Goal: Task Accomplishment & Management: Manage account settings

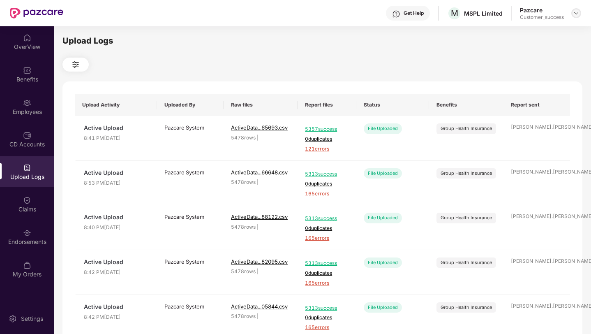
click at [577, 12] on img at bounding box center [576, 13] width 7 height 7
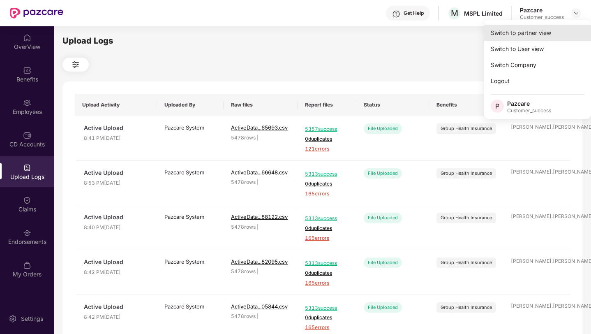
click at [553, 28] on div "Switch to partner view" at bounding box center [537, 33] width 107 height 16
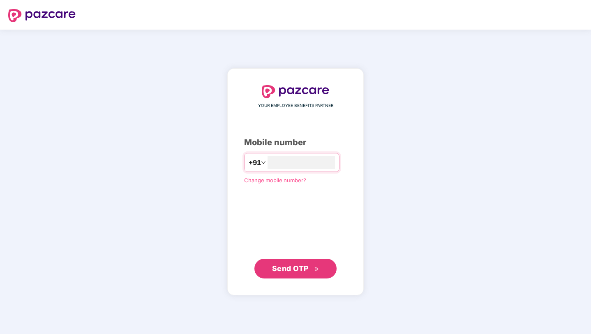
type input "**********"
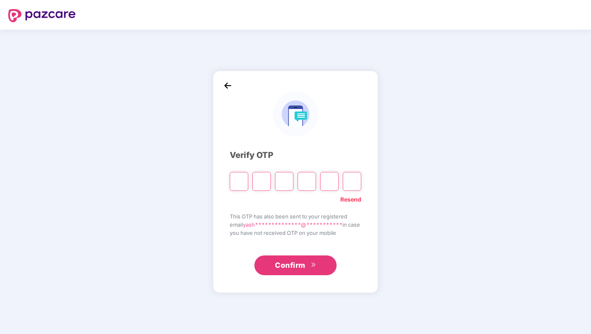
type input "*"
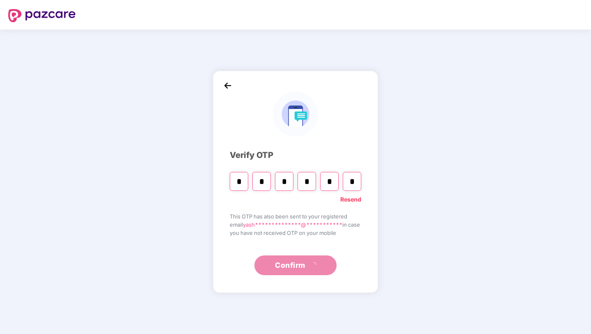
type input "*"
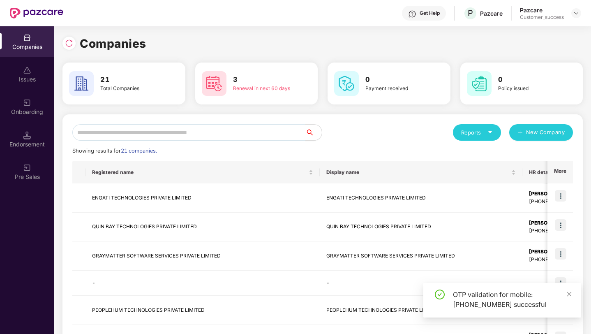
click at [159, 134] on input "text" at bounding box center [188, 132] width 233 height 16
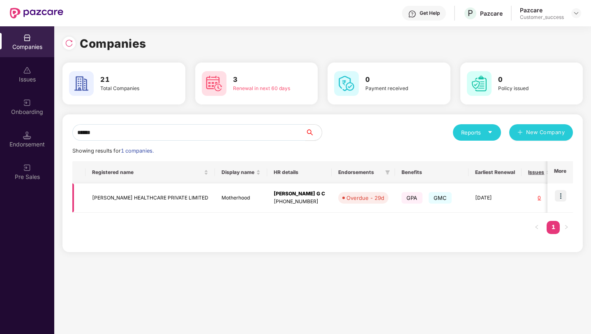
type input "******"
click at [559, 198] on img at bounding box center [561, 196] width 12 height 12
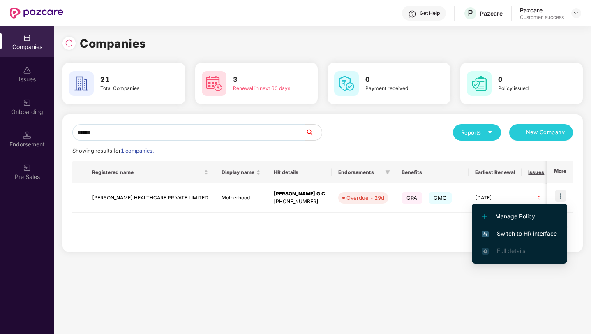
click at [535, 232] on span "Switch to HR interface" at bounding box center [519, 233] width 75 height 9
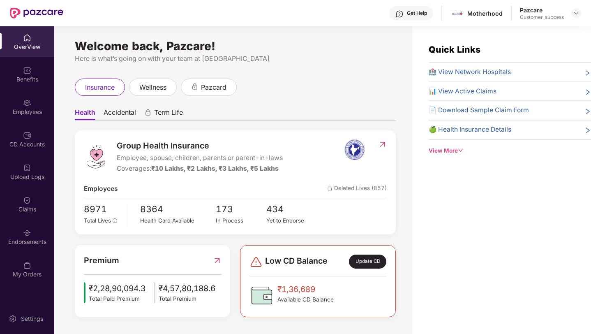
click at [35, 108] on div "Employees" at bounding box center [27, 112] width 54 height 8
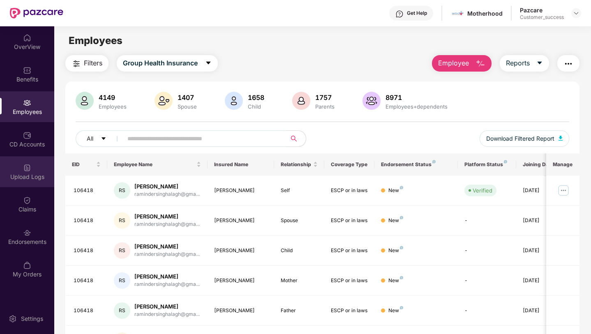
click at [22, 161] on div "Upload Logs" at bounding box center [27, 171] width 54 height 31
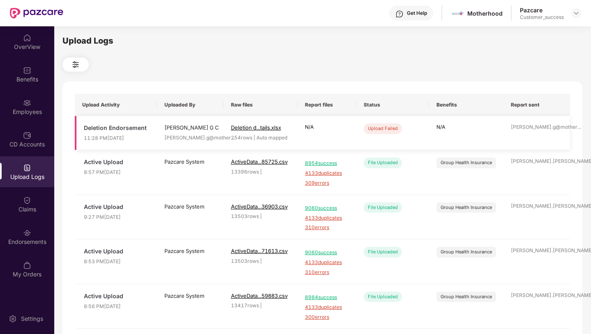
click at [376, 131] on div "Upload Failed" at bounding box center [383, 128] width 38 height 10
click at [241, 128] on span "Deletion d...tails.xlsx" at bounding box center [256, 127] width 50 height 7
click at [578, 10] on img at bounding box center [576, 13] width 7 height 7
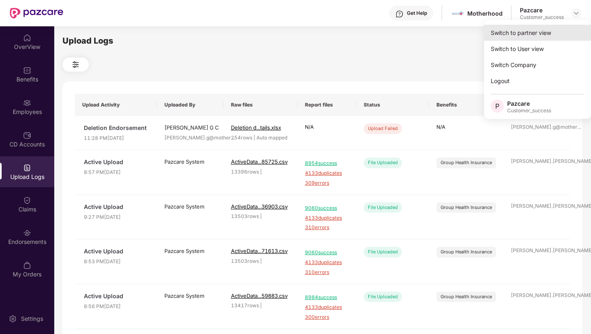
click at [548, 32] on div "Switch to partner view" at bounding box center [537, 33] width 107 height 16
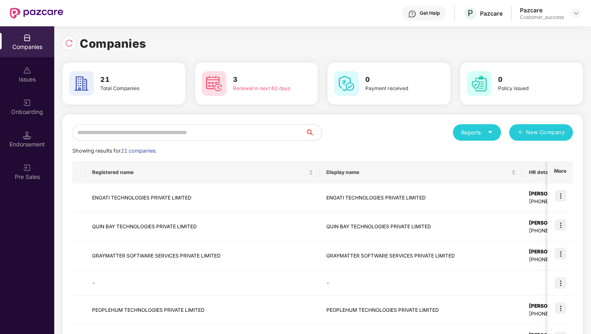
click at [229, 129] on input "text" at bounding box center [188, 132] width 233 height 16
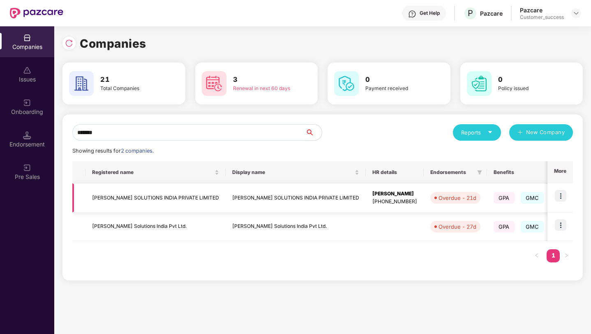
type input "*******"
click at [561, 197] on img at bounding box center [561, 196] width 12 height 12
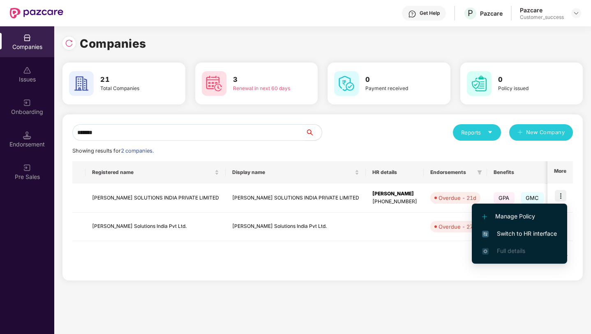
click at [529, 238] on li "Switch to HR interface" at bounding box center [519, 233] width 95 height 17
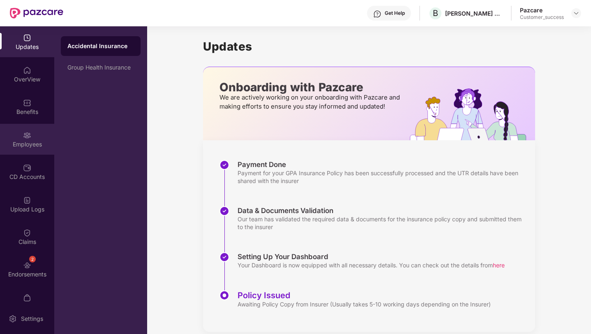
click at [27, 133] on img at bounding box center [27, 135] width 8 height 8
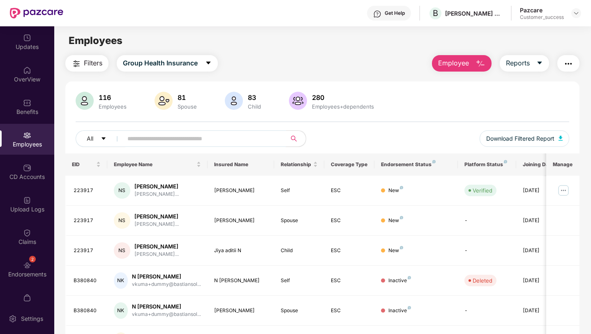
click at [142, 140] on input "text" at bounding box center [200, 138] width 147 height 12
paste input "******"
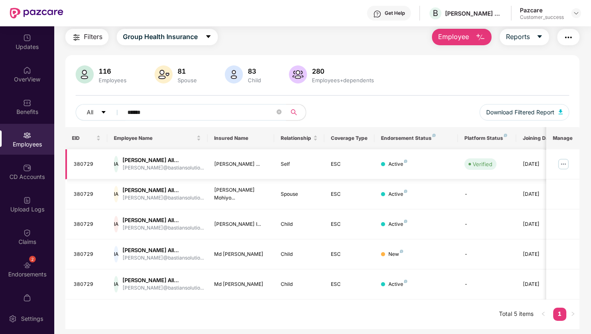
type input "******"
click at [560, 161] on img at bounding box center [563, 163] width 13 height 13
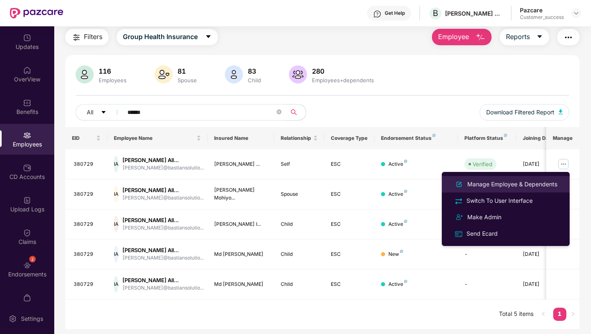
click at [511, 184] on div "Manage Employee & Dependents" at bounding box center [511, 184] width 93 height 9
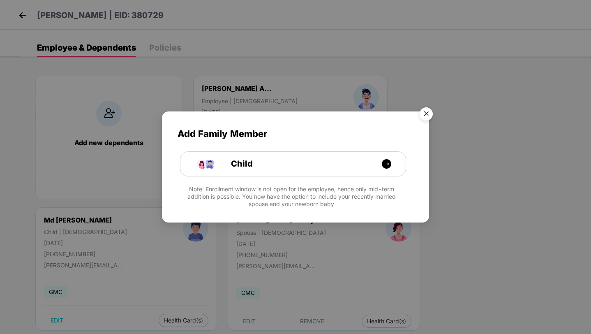
click at [428, 114] on img "Close" at bounding box center [425, 115] width 23 height 23
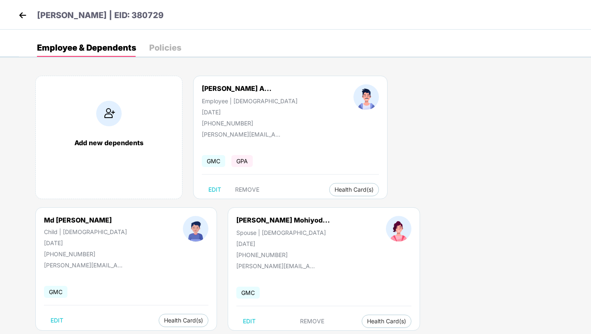
click at [164, 46] on div "Policies" at bounding box center [165, 48] width 32 height 8
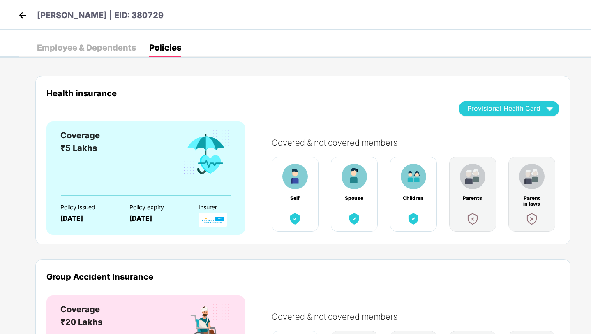
click at [20, 14] on img at bounding box center [22, 15] width 12 height 12
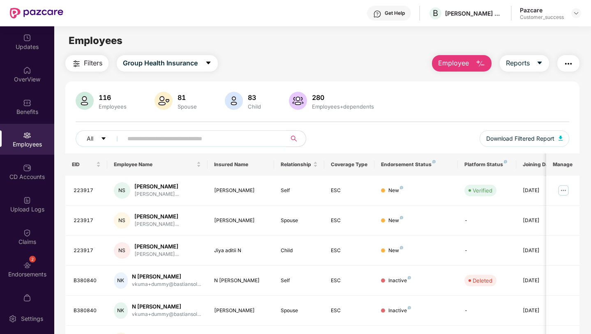
click at [204, 136] on input "text" at bounding box center [200, 138] width 147 height 12
paste input "******"
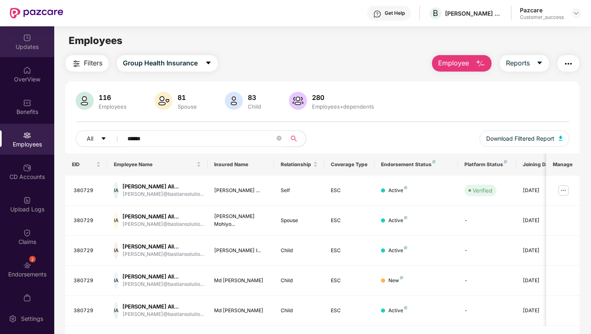
type input "******"
click at [25, 51] on div "Updates" at bounding box center [27, 47] width 54 height 8
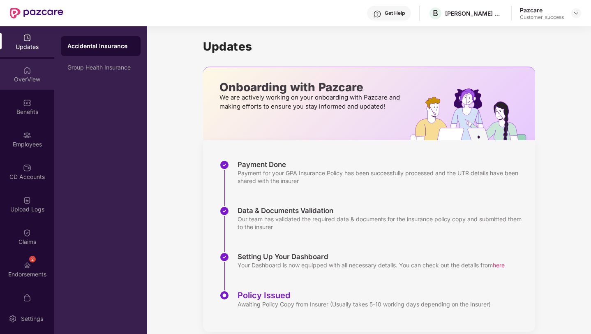
click at [23, 67] on img at bounding box center [27, 70] width 8 height 8
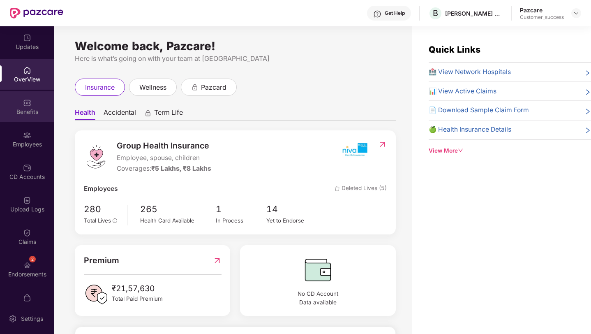
scroll to position [16, 0]
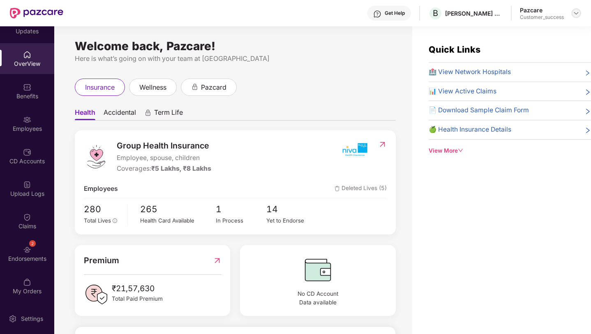
click at [576, 16] on img at bounding box center [576, 13] width 7 height 7
click at [576, 13] on img at bounding box center [576, 13] width 7 height 7
click at [574, 12] on img at bounding box center [576, 13] width 7 height 7
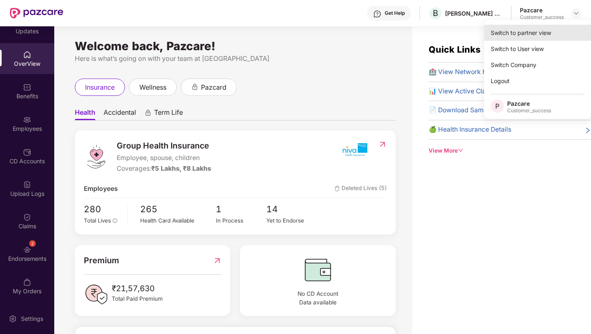
click at [566, 32] on div "Switch to partner view" at bounding box center [537, 33] width 107 height 16
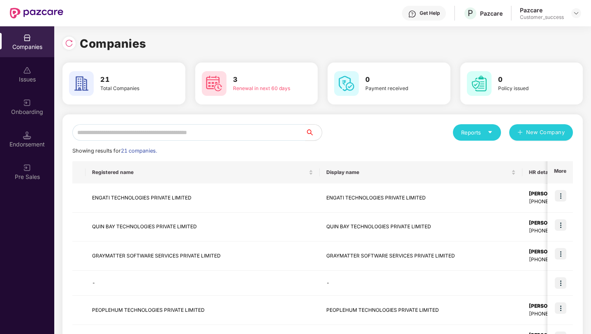
click at [104, 139] on input "text" at bounding box center [188, 132] width 233 height 16
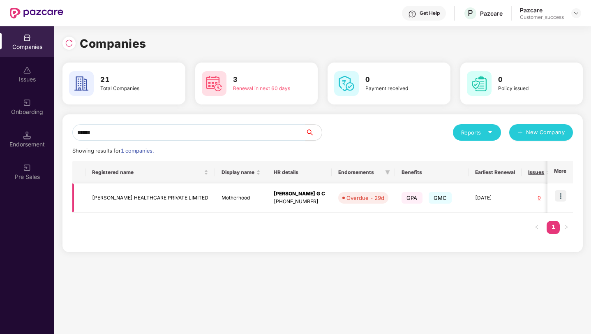
type input "******"
click at [563, 193] on img at bounding box center [561, 196] width 12 height 12
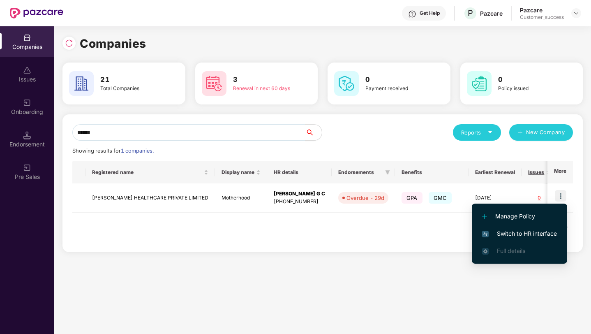
click at [537, 232] on span "Switch to HR interface" at bounding box center [519, 233] width 75 height 9
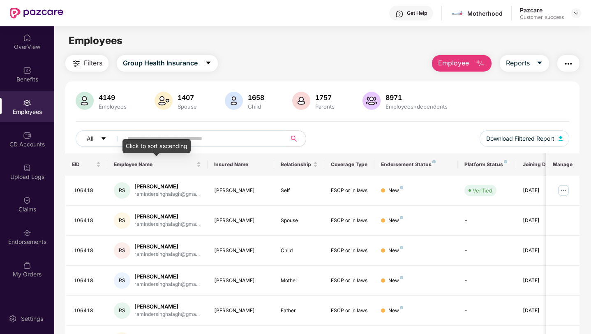
click at [160, 139] on div "Click to sort ascending" at bounding box center [156, 146] width 68 height 14
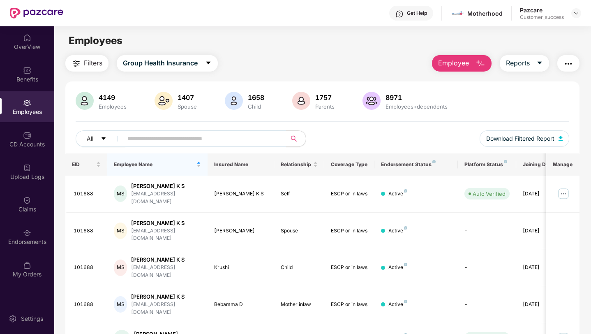
click at [157, 132] on span at bounding box center [201, 138] width 168 height 16
paste input "******"
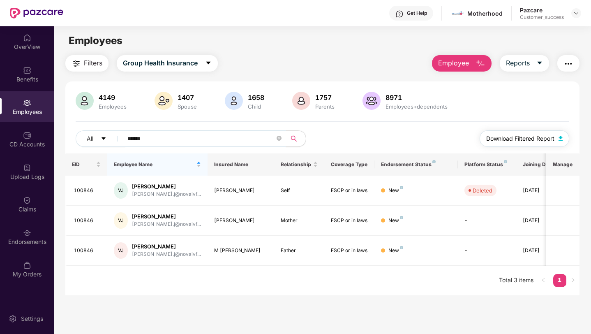
type input "******"
click at [550, 139] on span "Download Filtered Report" at bounding box center [520, 138] width 68 height 9
click at [575, 14] on img at bounding box center [576, 13] width 7 height 7
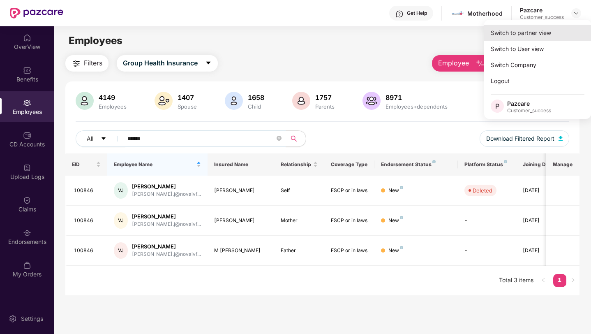
click at [564, 28] on div "Switch to partner view" at bounding box center [537, 33] width 107 height 16
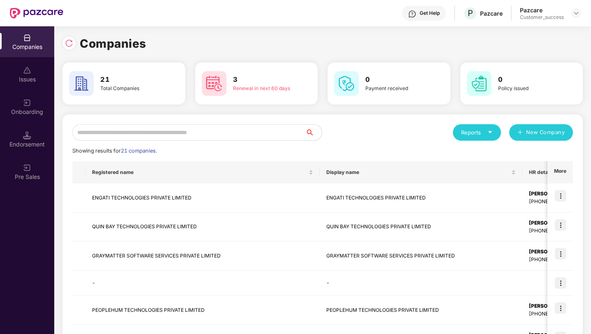
click at [258, 129] on input "text" at bounding box center [188, 132] width 233 height 16
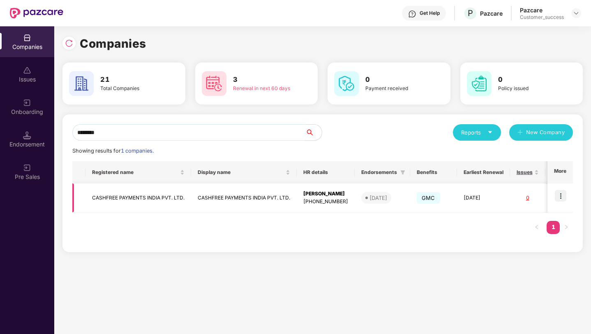
type input "********"
click at [557, 194] on img at bounding box center [561, 196] width 12 height 12
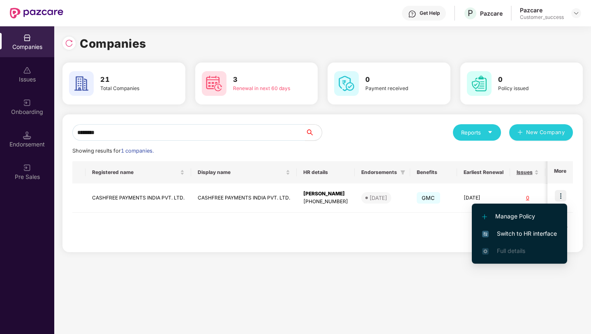
click at [541, 233] on span "Switch to HR interface" at bounding box center [519, 233] width 75 height 9
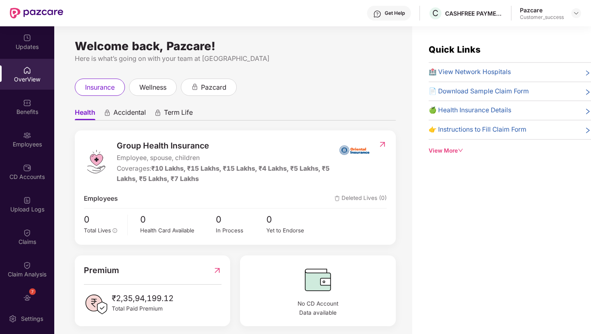
click at [16, 141] on div "Employees" at bounding box center [27, 144] width 54 height 8
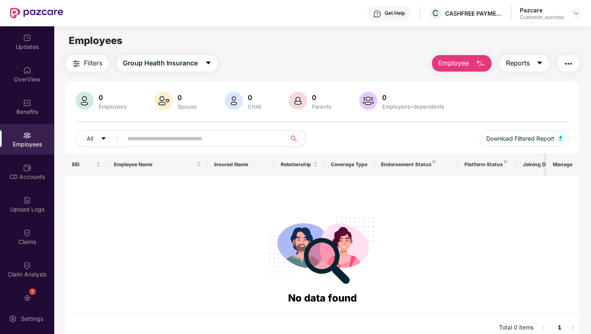
click at [520, 65] on span "Reports" at bounding box center [518, 63] width 24 height 10
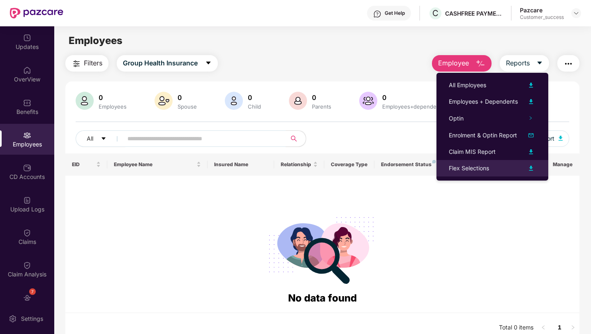
click at [501, 166] on div "Flex Selections" at bounding box center [492, 168] width 87 height 10
